Goal: Navigation & Orientation: Understand site structure

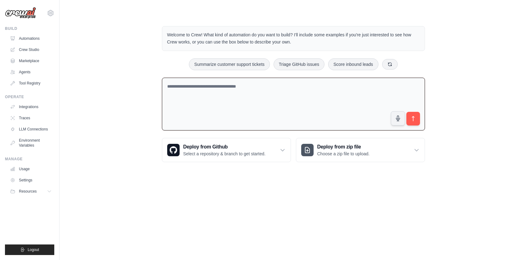
click at [253, 116] on textarea at bounding box center [293, 104] width 263 height 53
click at [29, 38] on link "Automations" at bounding box center [31, 39] width 47 height 10
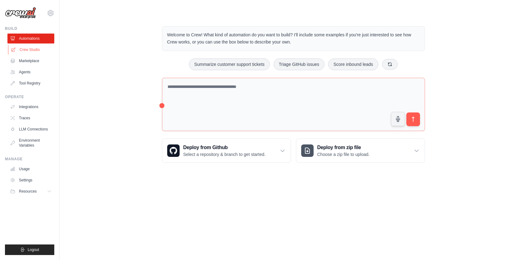
click at [33, 51] on link "Crew Studio" at bounding box center [31, 50] width 47 height 10
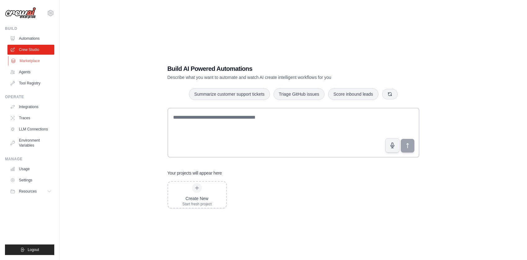
click at [34, 60] on link "Marketplace" at bounding box center [31, 61] width 47 height 10
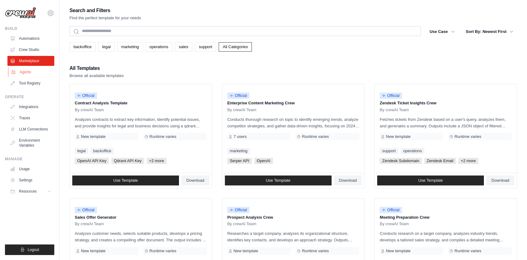
click at [25, 73] on link "Agents" at bounding box center [31, 72] width 47 height 10
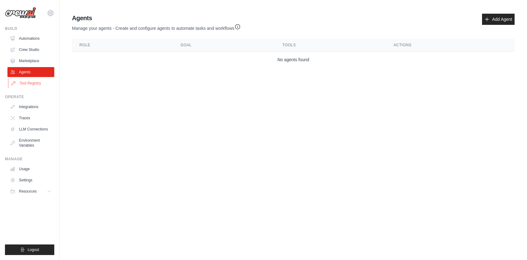
click at [35, 84] on link "Tool Registry" at bounding box center [31, 83] width 47 height 10
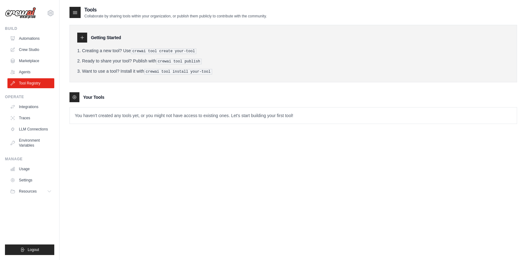
drag, startPoint x: 45, startPoint y: 66, endPoint x: 40, endPoint y: 69, distance: 4.9
click at [45, 66] on ul "Automations Crew Studio Marketplace Agents Tool Registry" at bounding box center [30, 61] width 47 height 55
click at [31, 71] on link "Agents" at bounding box center [31, 72] width 47 height 10
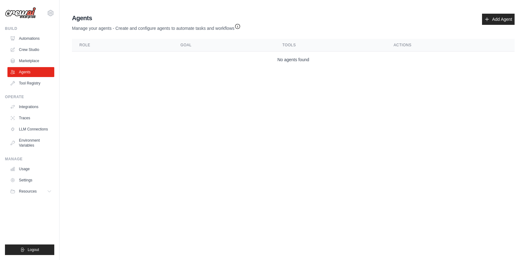
click at [240, 26] on icon "button" at bounding box center [238, 26] width 6 height 6
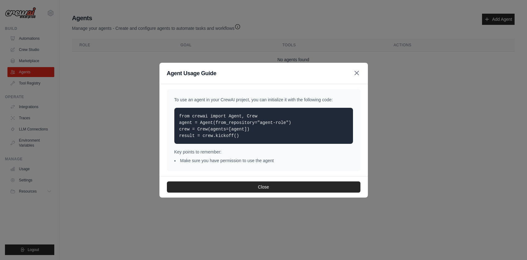
click at [358, 74] on icon "button" at bounding box center [357, 73] width 4 height 4
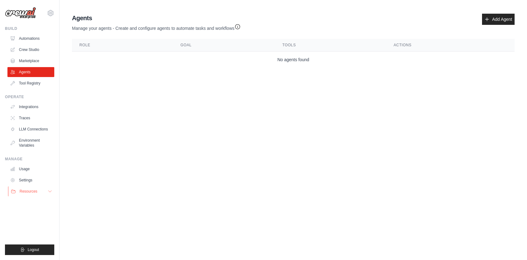
click at [37, 189] on button "Resources" at bounding box center [31, 191] width 47 height 10
click at [24, 15] on img at bounding box center [20, 13] width 31 height 12
click at [31, 14] on img at bounding box center [20, 13] width 31 height 12
drag, startPoint x: 10, startPoint y: 28, endPoint x: 19, endPoint y: 26, distance: 9.0
click at [12, 28] on div "Build" at bounding box center [29, 28] width 49 height 5
